Goal: Information Seeking & Learning: Learn about a topic

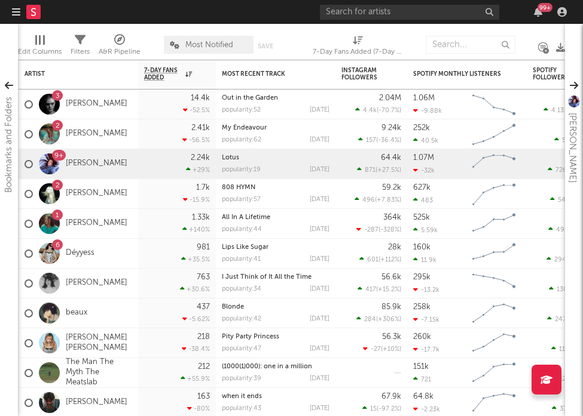
click at [7, 16] on nav "Dashboard Discovery Assistant Charts Leads 99 +" at bounding box center [291, 12] width 583 height 24
click at [14, 16] on icon "button" at bounding box center [16, 12] width 8 height 10
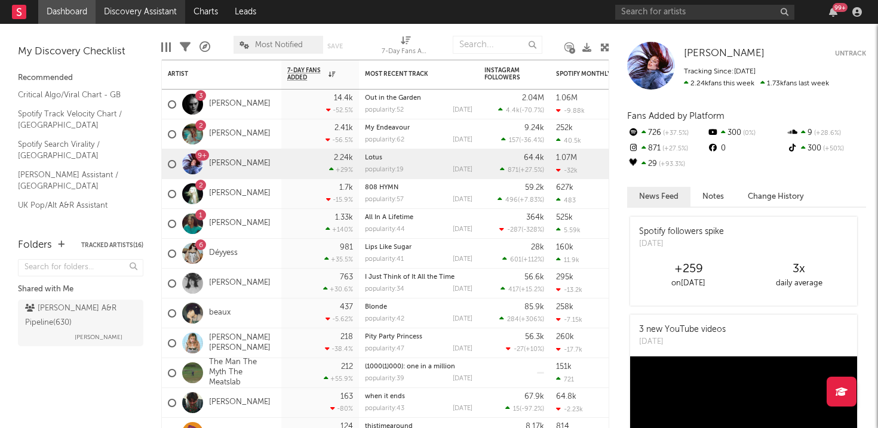
click at [148, 7] on link "Discovery Assistant" at bounding box center [141, 12] width 90 height 24
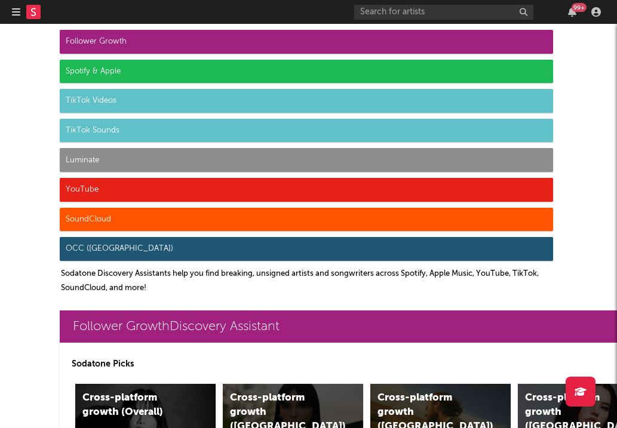
click at [21, 12] on div at bounding box center [32, 12] width 41 height 24
click at [16, 13] on icon "button" at bounding box center [16, 12] width 8 height 10
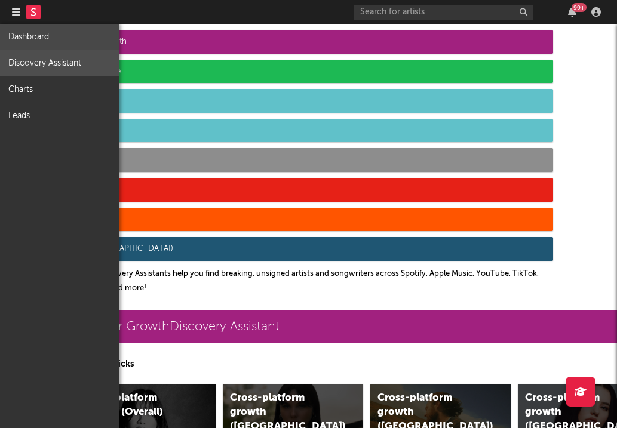
click at [50, 33] on link "Dashboard" at bounding box center [59, 37] width 119 height 26
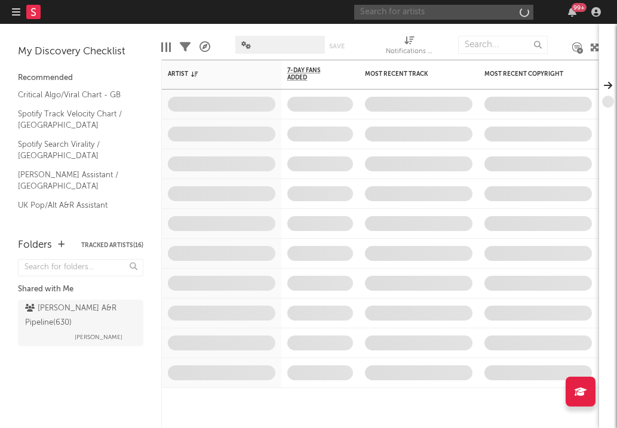
click at [414, 11] on input "text" at bounding box center [443, 12] width 179 height 15
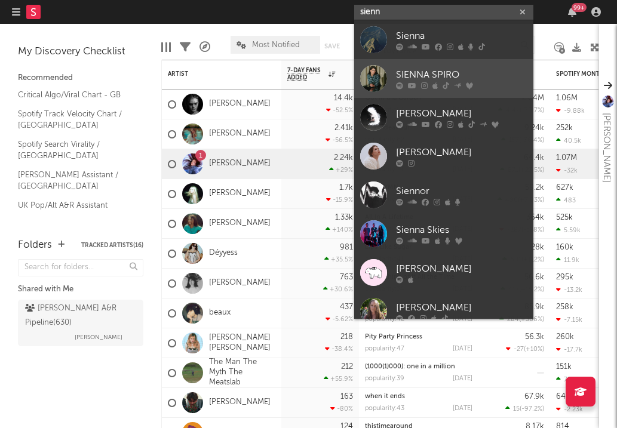
type input "sienn"
click at [394, 82] on link "SIENNA SPIRO" at bounding box center [443, 78] width 179 height 39
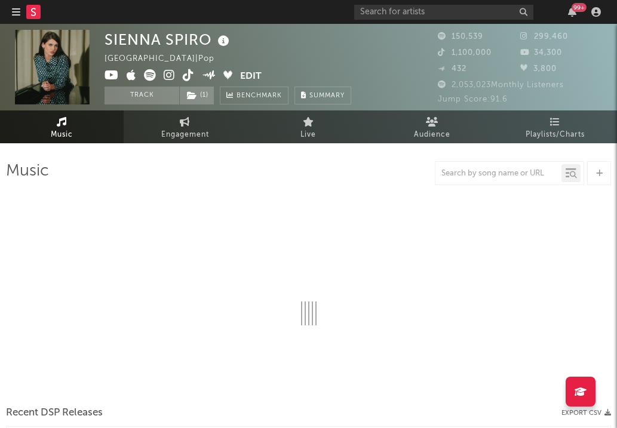
select select "6m"
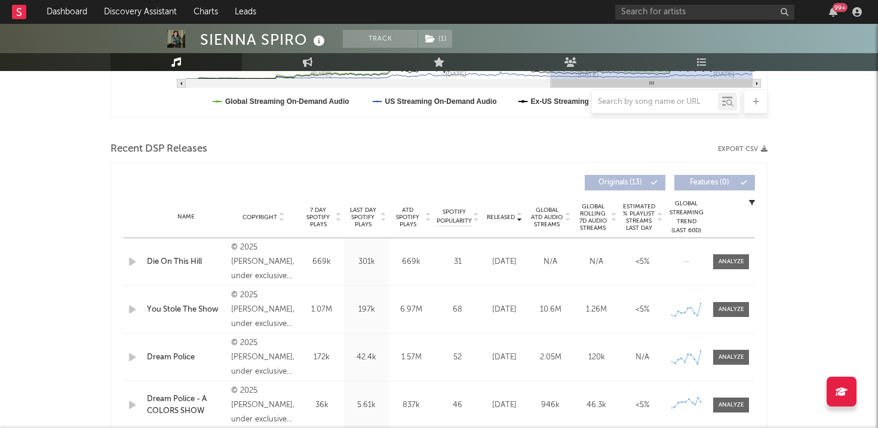
scroll to position [424, 0]
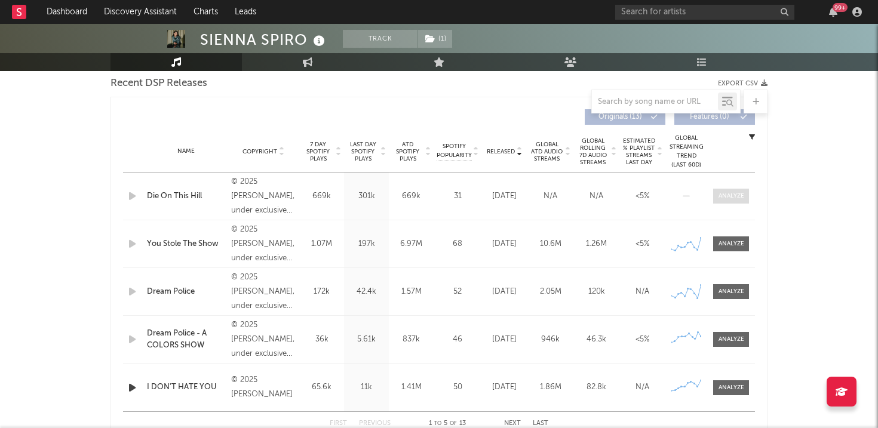
click at [582, 194] on div at bounding box center [732, 196] width 26 height 9
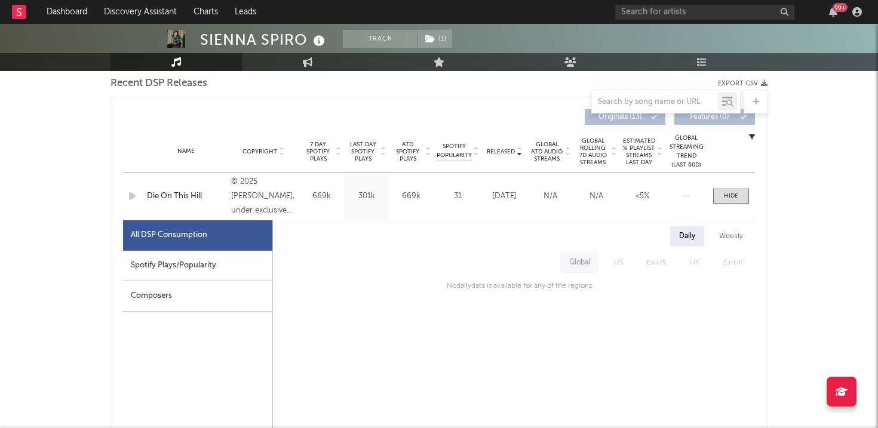
click at [183, 262] on div "Spotify Plays/Popularity" at bounding box center [197, 266] width 149 height 30
select select "1w"
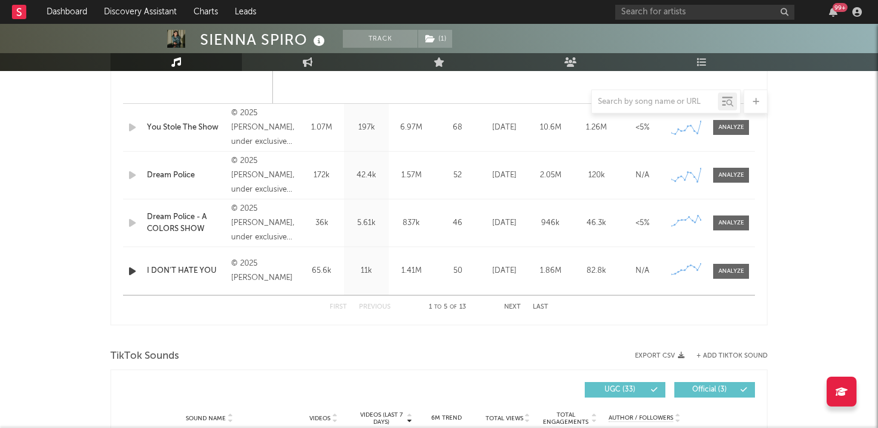
scroll to position [1109, 0]
click at [582, 6] on input "text" at bounding box center [704, 12] width 179 height 15
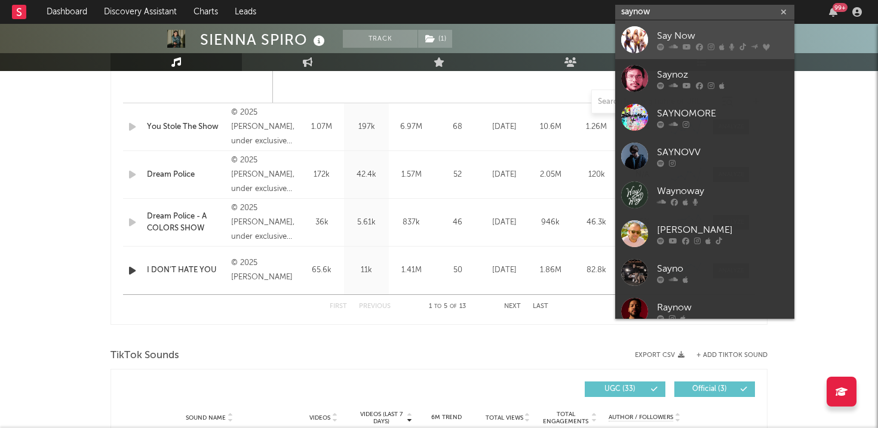
type input "saynow"
click at [582, 42] on div "Say Now" at bounding box center [722, 36] width 131 height 14
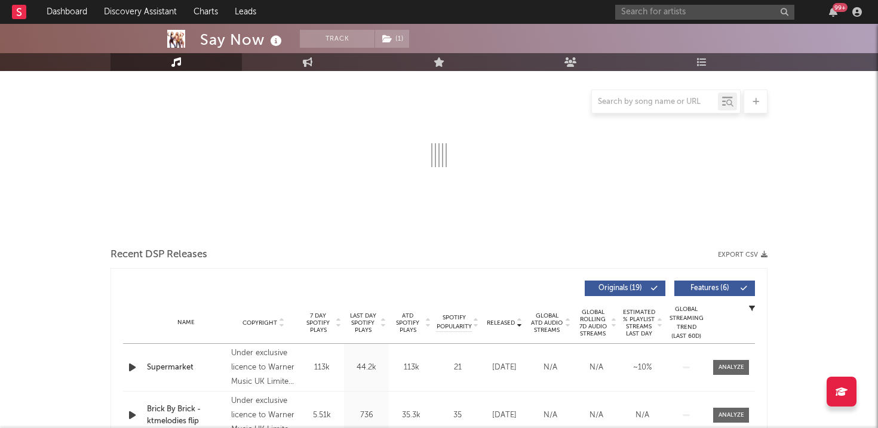
select select "6m"
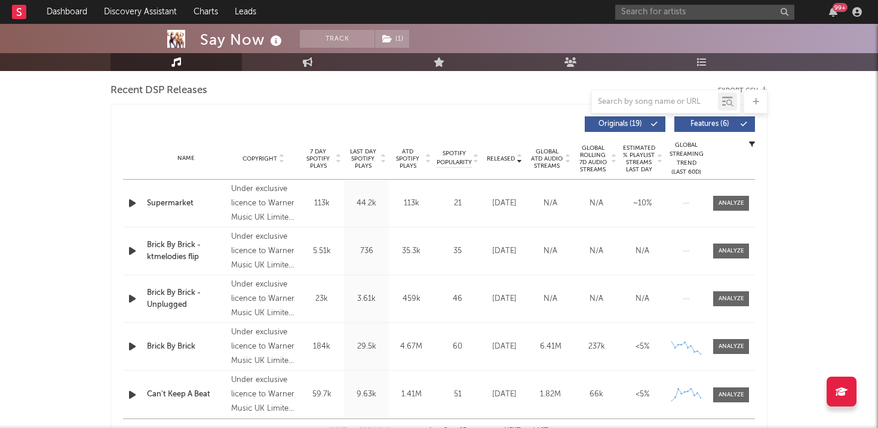
scroll to position [419, 0]
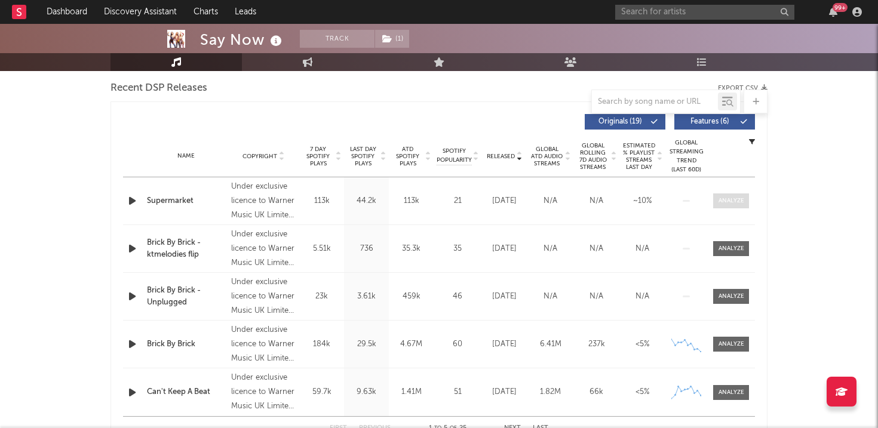
click at [582, 206] on span at bounding box center [731, 201] width 36 height 15
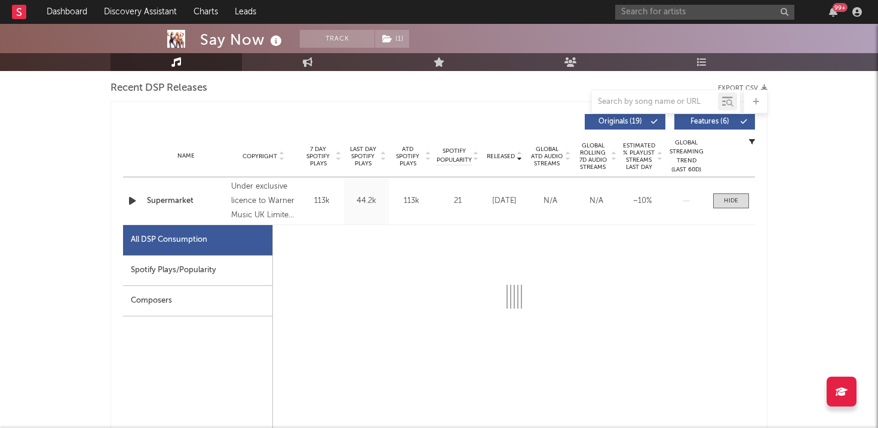
click at [240, 271] on div "Spotify Plays/Popularity" at bounding box center [197, 271] width 149 height 30
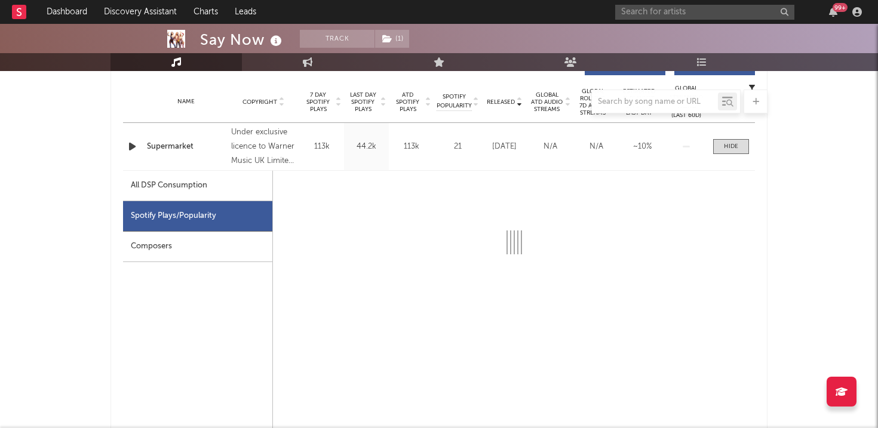
select select "1w"
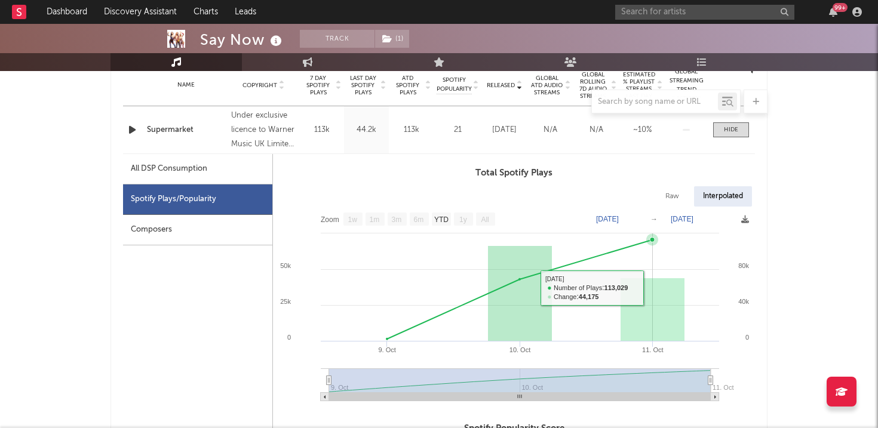
scroll to position [487, 0]
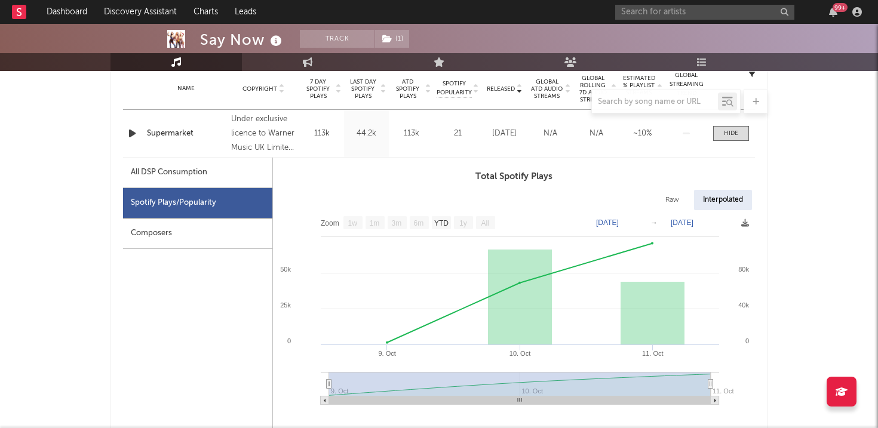
click at [582, 143] on div "Name Supermarket Copyright Under exclusive licence to Warner Music UK Limited. …" at bounding box center [439, 133] width 632 height 47
click at [582, 138] on span at bounding box center [731, 133] width 36 height 15
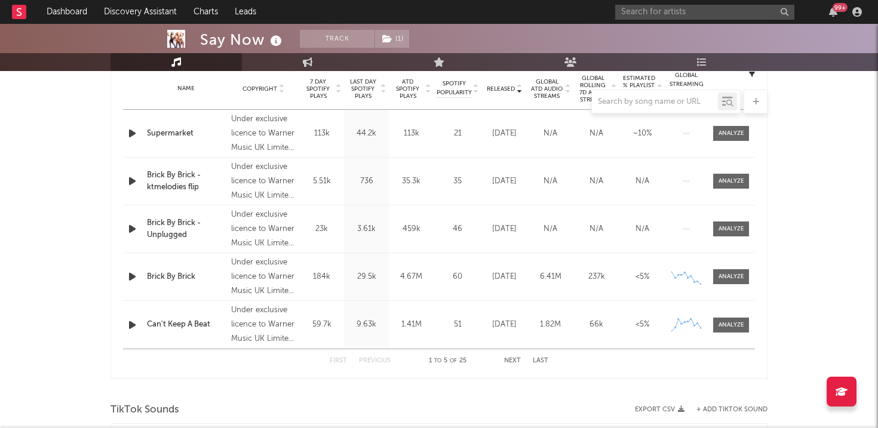
click at [582, 286] on div "Name Brick By Brick Copyright Under exclusive licence to Warner Music UK Limite…" at bounding box center [439, 276] width 632 height 47
click at [582, 281] on div at bounding box center [732, 276] width 26 height 9
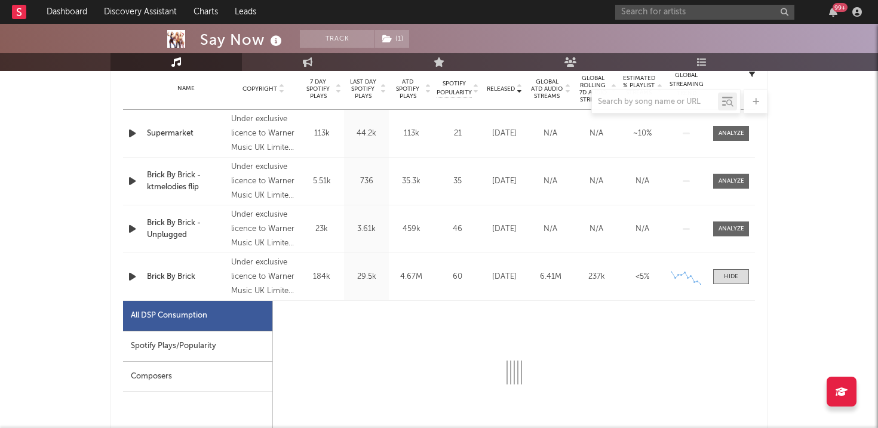
click at [219, 335] on div "Spotify Plays/Popularity" at bounding box center [197, 347] width 149 height 30
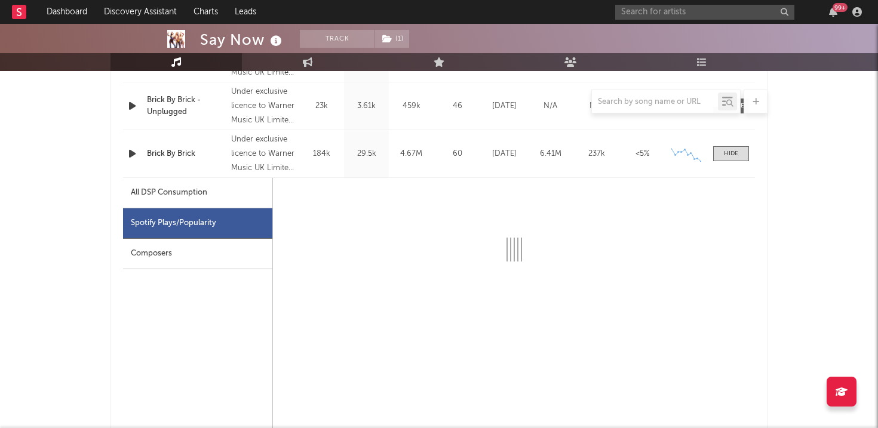
scroll to position [611, 0]
select select "1w"
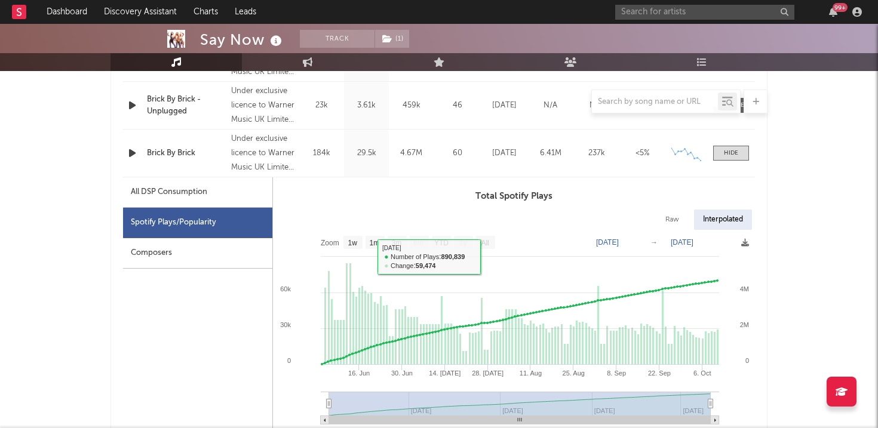
click at [358, 250] on rect at bounding box center [514, 331] width 482 height 203
click at [357, 247] on rect at bounding box center [353, 242] width 19 height 13
select select "1w"
type input "[DATE]"
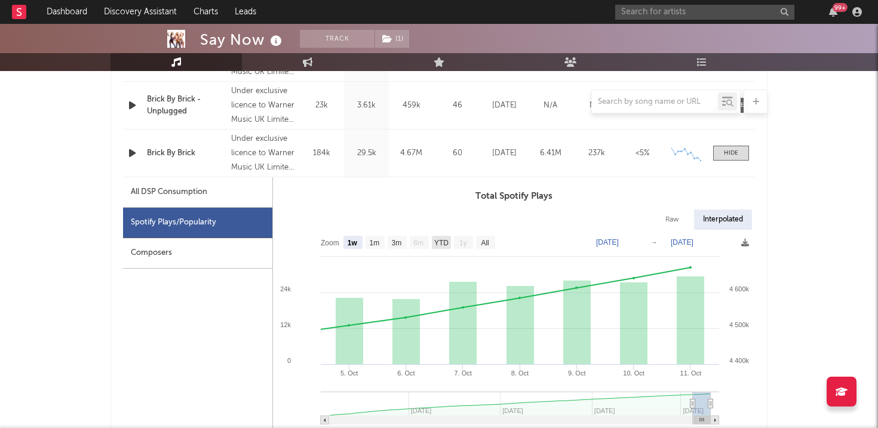
click at [439, 247] on rect at bounding box center [441, 242] width 19 height 13
select select "YTD"
type input "[DATE]"
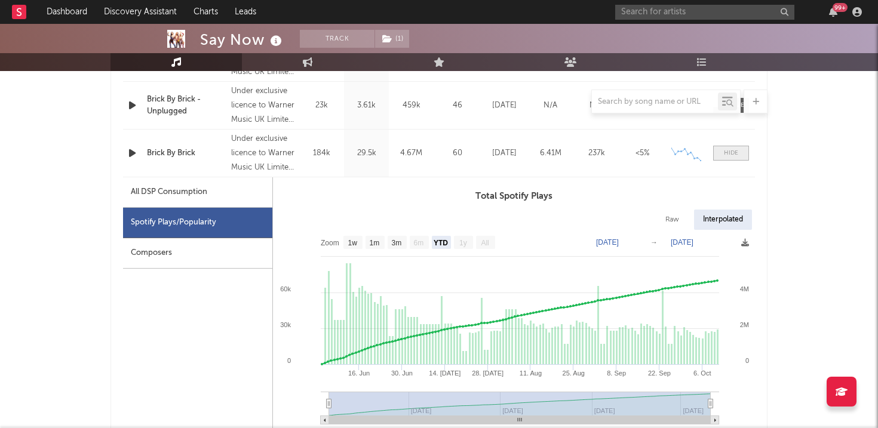
click at [582, 151] on div at bounding box center [731, 153] width 14 height 9
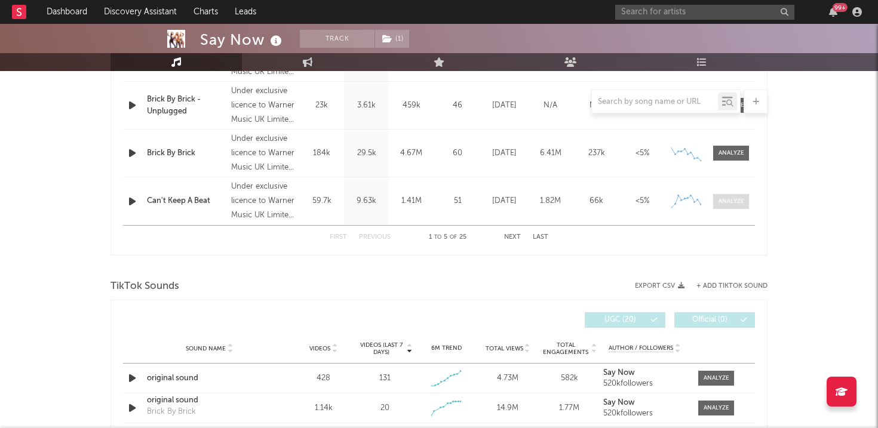
click at [582, 203] on div at bounding box center [732, 201] width 26 height 9
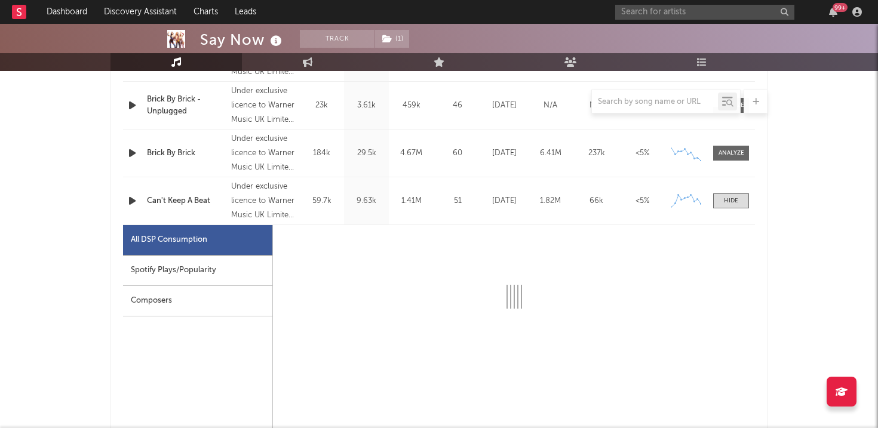
select select "6m"
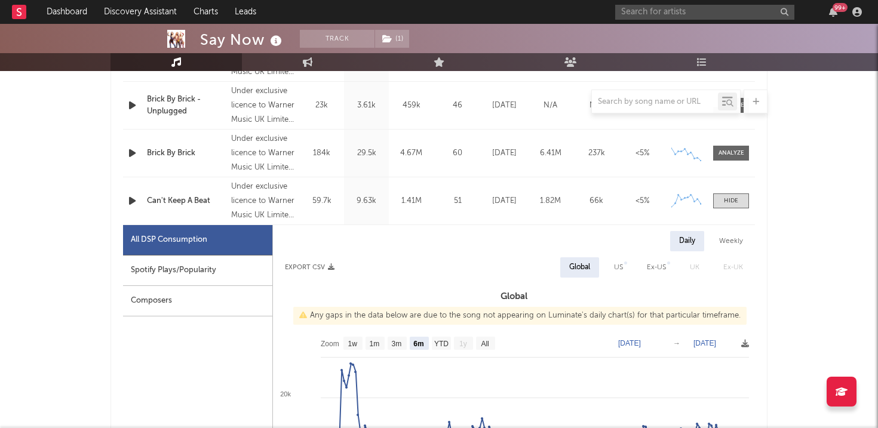
click at [199, 275] on div "Spotify Plays/Popularity" at bounding box center [197, 271] width 149 height 30
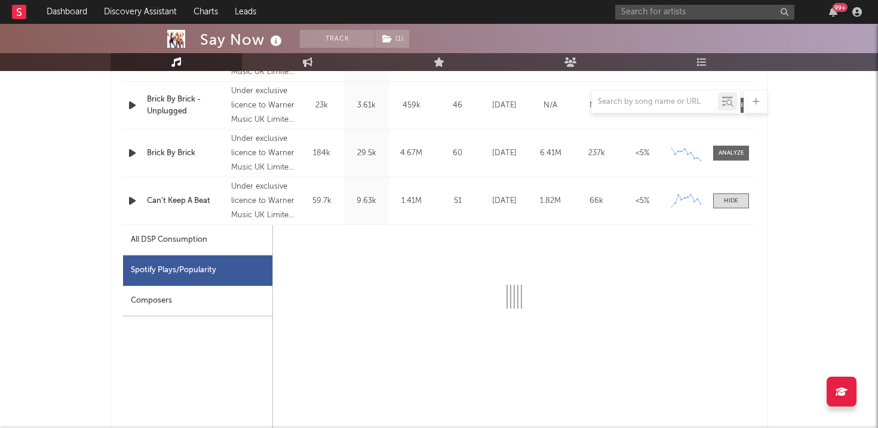
select select "1w"
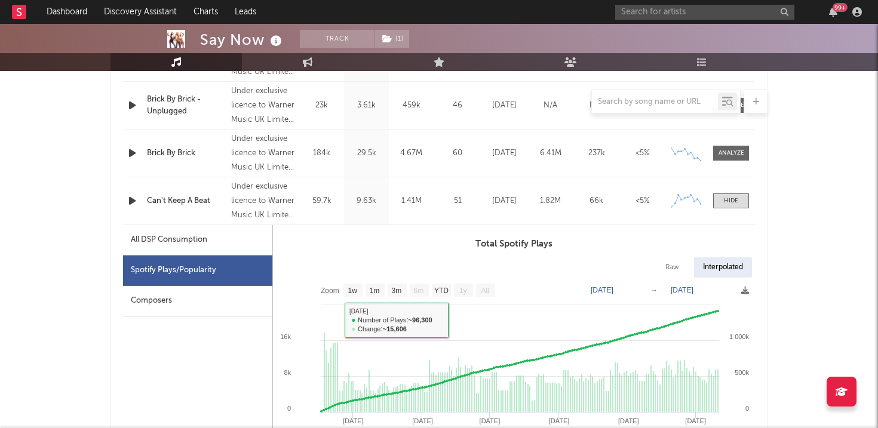
scroll to position [664, 0]
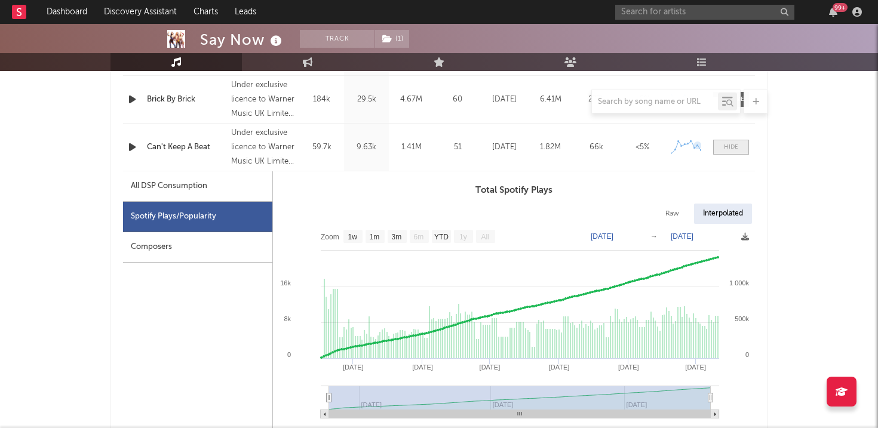
click at [582, 143] on span at bounding box center [731, 147] width 36 height 15
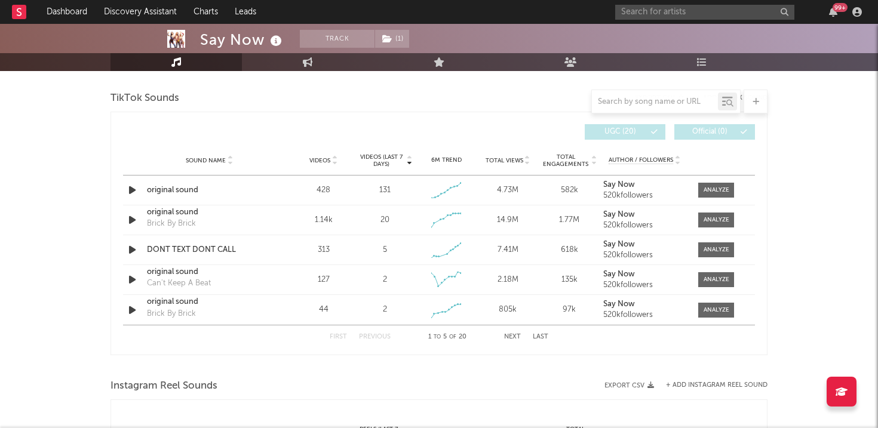
scroll to position [800, 0]
click at [582, 13] on div "99 +" at bounding box center [833, 12] width 18 height 10
click at [582, 10] on div "99 +" at bounding box center [840, 7] width 15 height 9
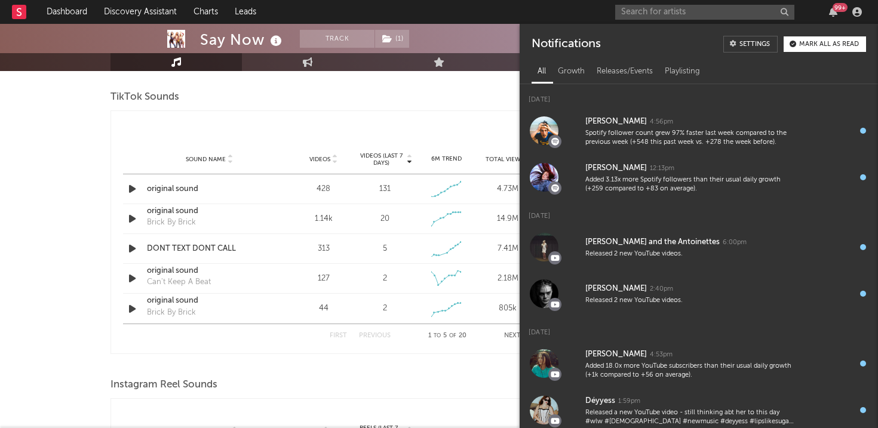
click at [582, 43] on div "Mark all as read" at bounding box center [829, 44] width 60 height 7
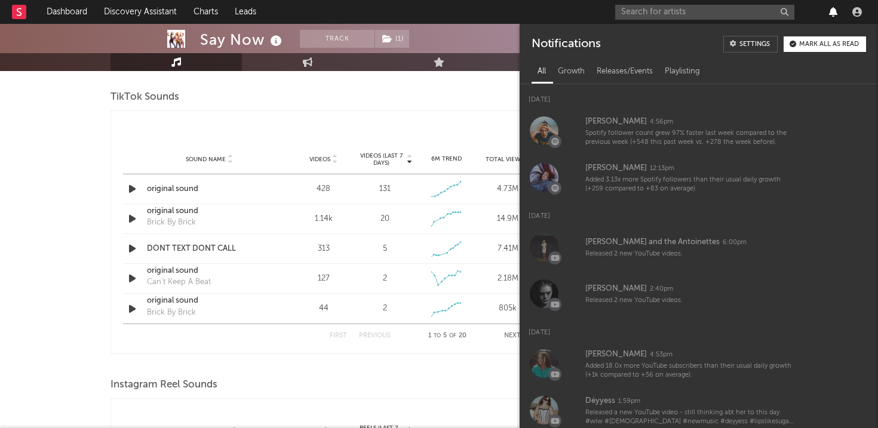
click at [582, 14] on icon "button" at bounding box center [833, 12] width 8 height 10
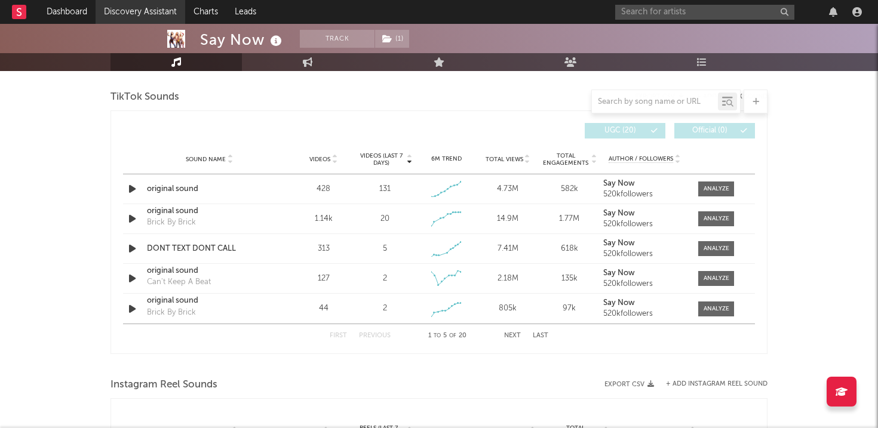
click at [128, 14] on link "Discovery Assistant" at bounding box center [141, 12] width 90 height 24
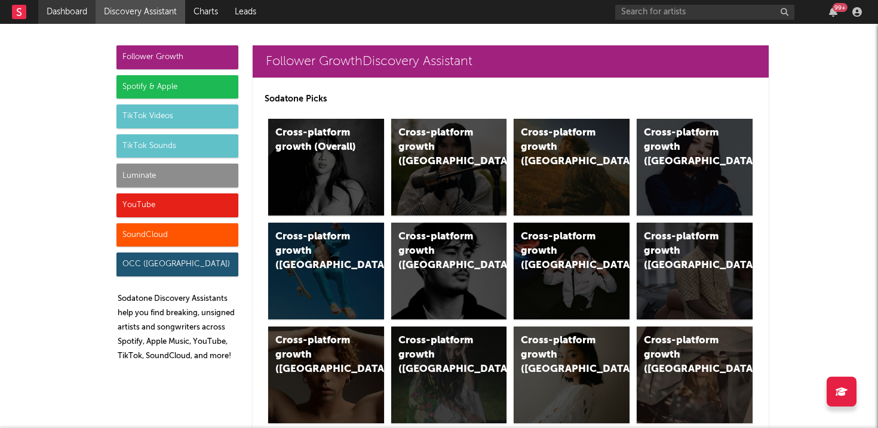
click at [66, 17] on link "Dashboard" at bounding box center [66, 12] width 57 height 24
